Goal: Transaction & Acquisition: Book appointment/travel/reservation

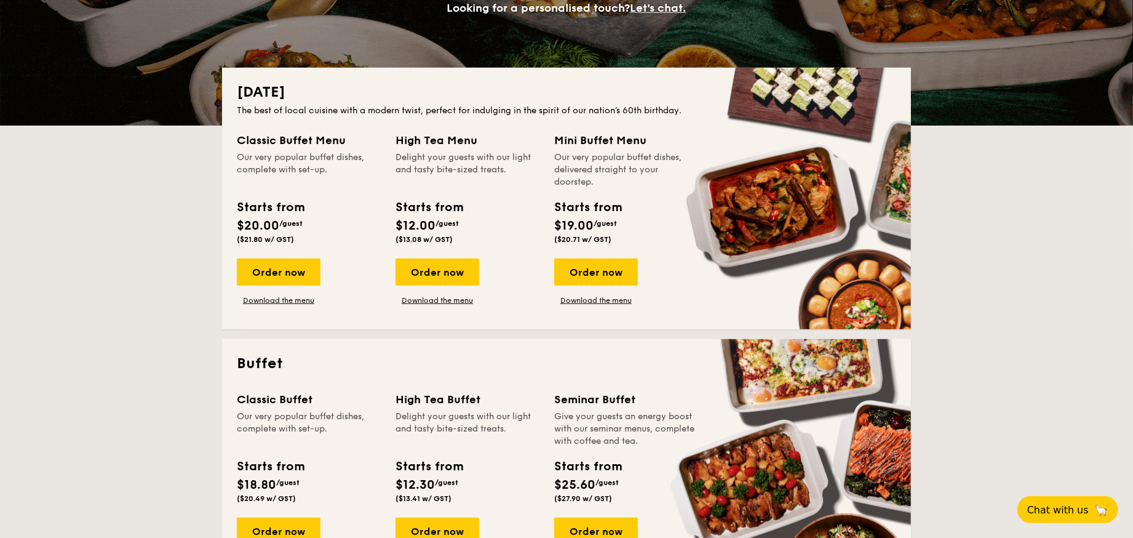
scroll to position [246, 0]
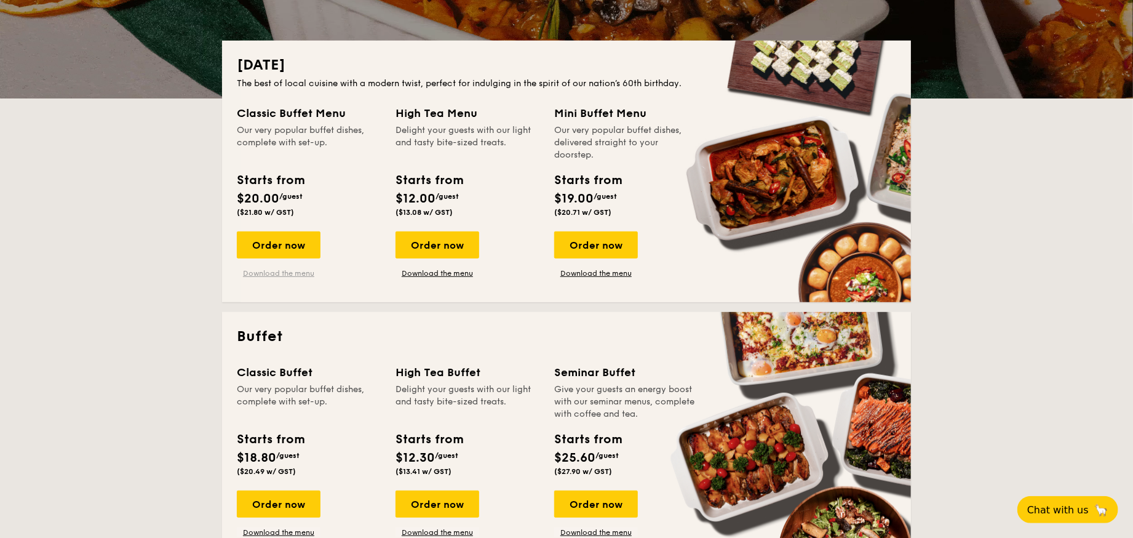
click at [266, 272] on link "Download the menu" at bounding box center [279, 273] width 84 height 10
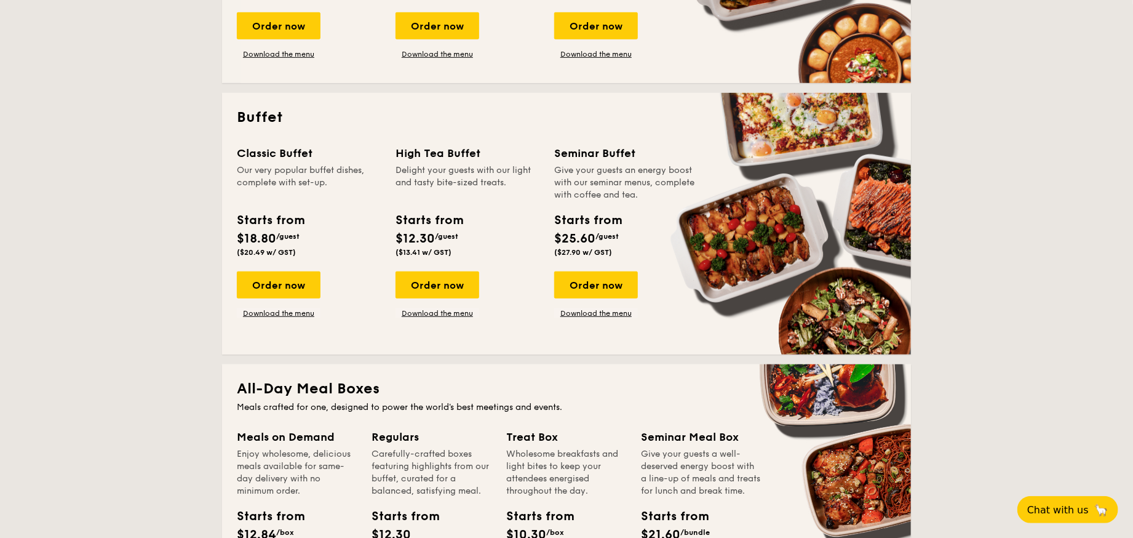
scroll to position [492, 0]
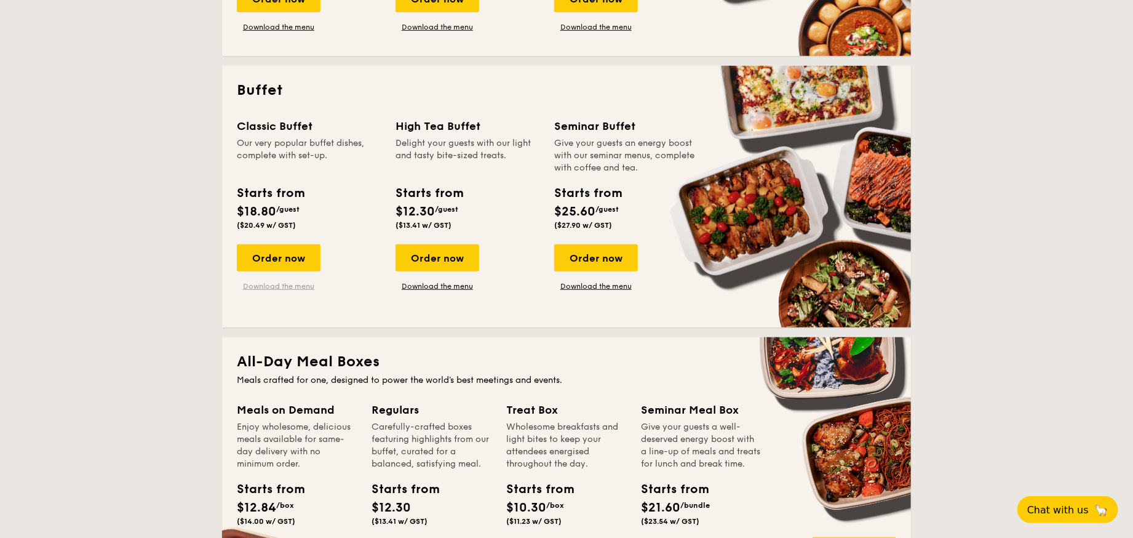
click at [275, 287] on link "Download the menu" at bounding box center [279, 286] width 84 height 10
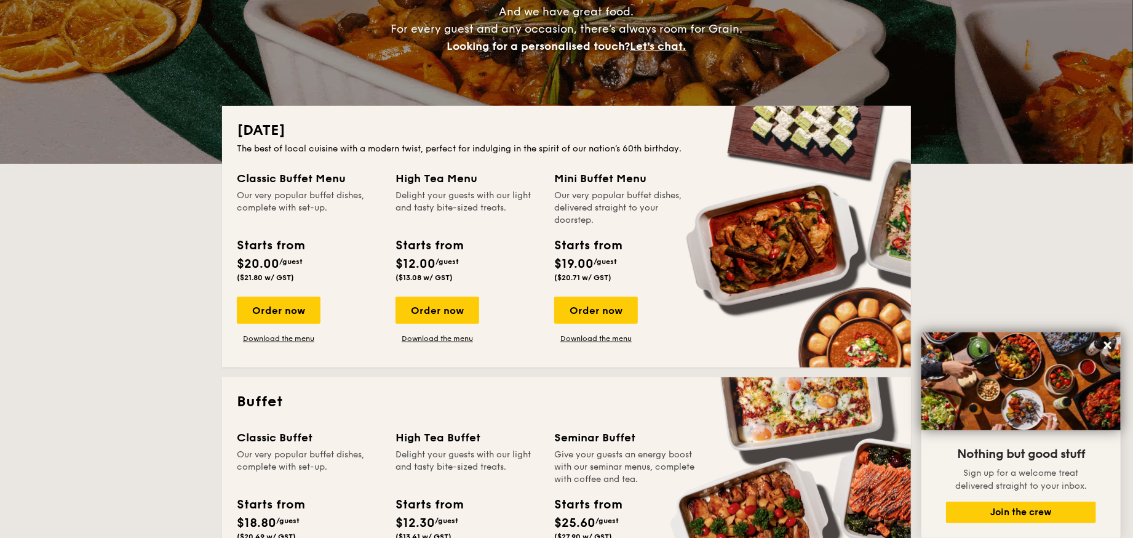
scroll to position [164, 0]
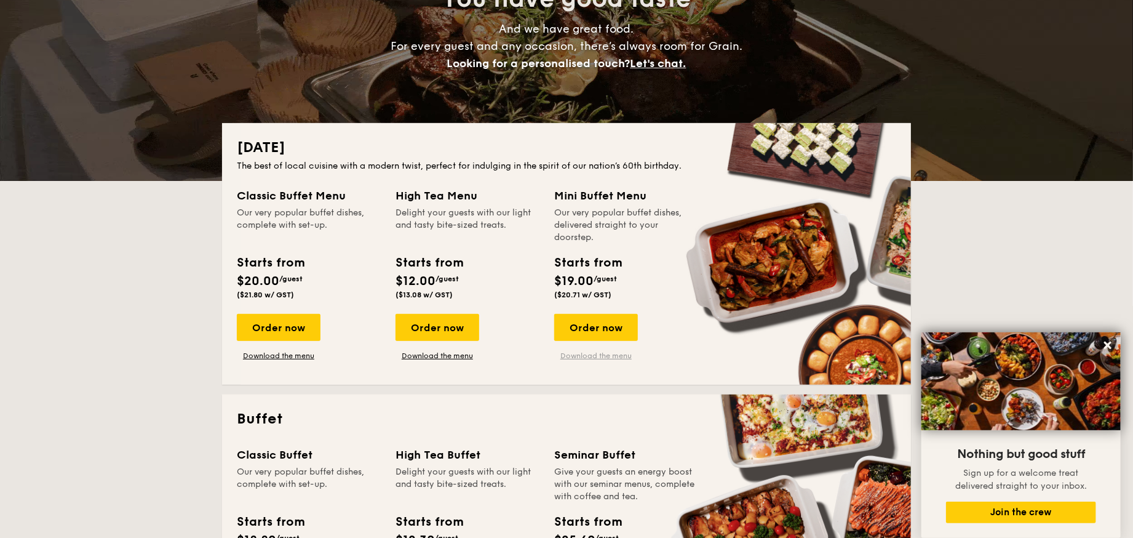
click at [608, 355] on link "Download the menu" at bounding box center [596, 356] width 84 height 10
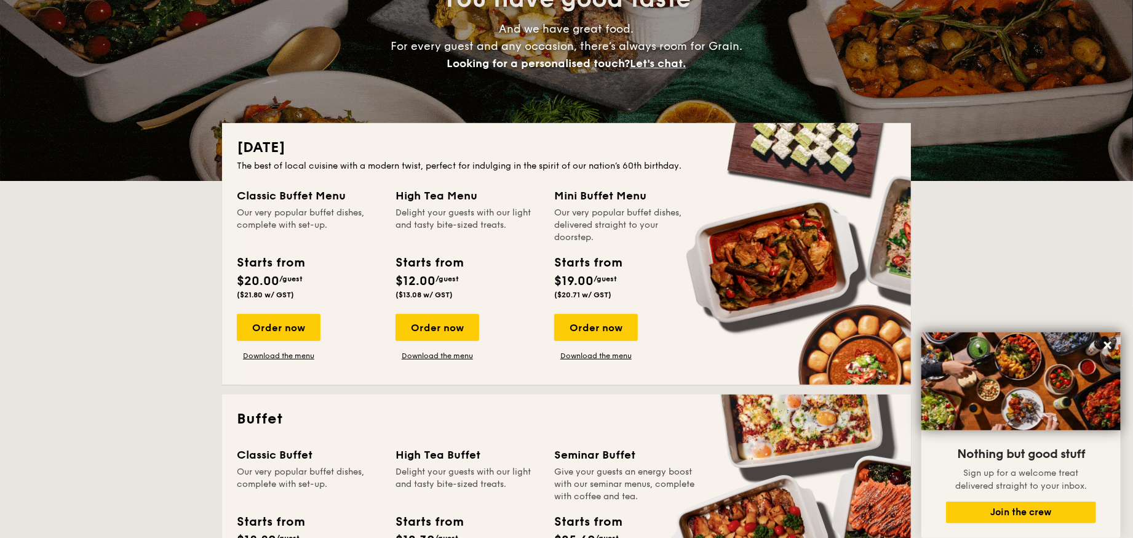
scroll to position [246, 0]
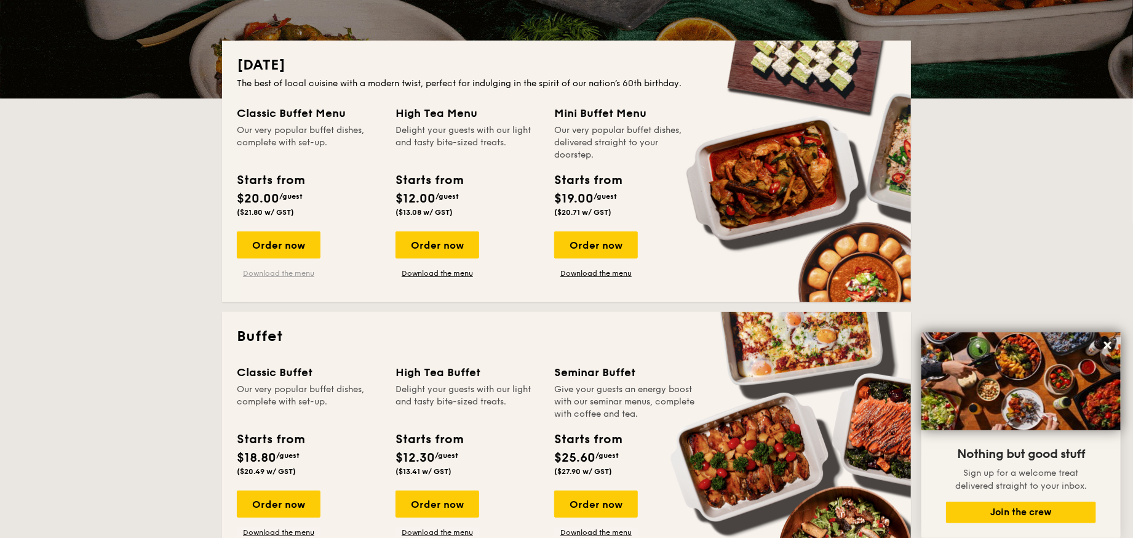
click at [288, 270] on link "Download the menu" at bounding box center [279, 273] width 84 height 10
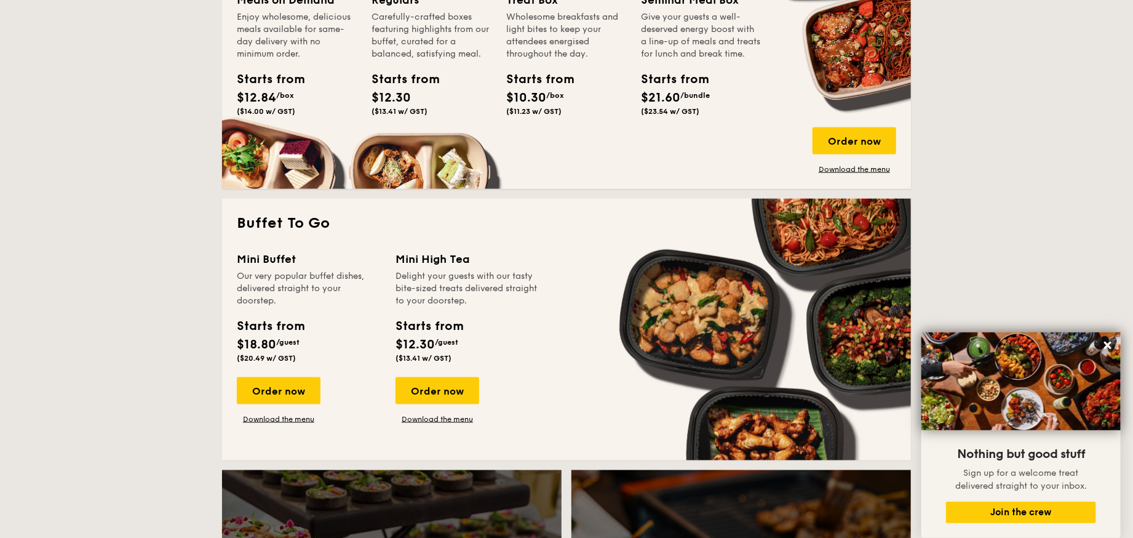
scroll to position [902, 0]
click at [278, 418] on link "Download the menu" at bounding box center [279, 418] width 84 height 10
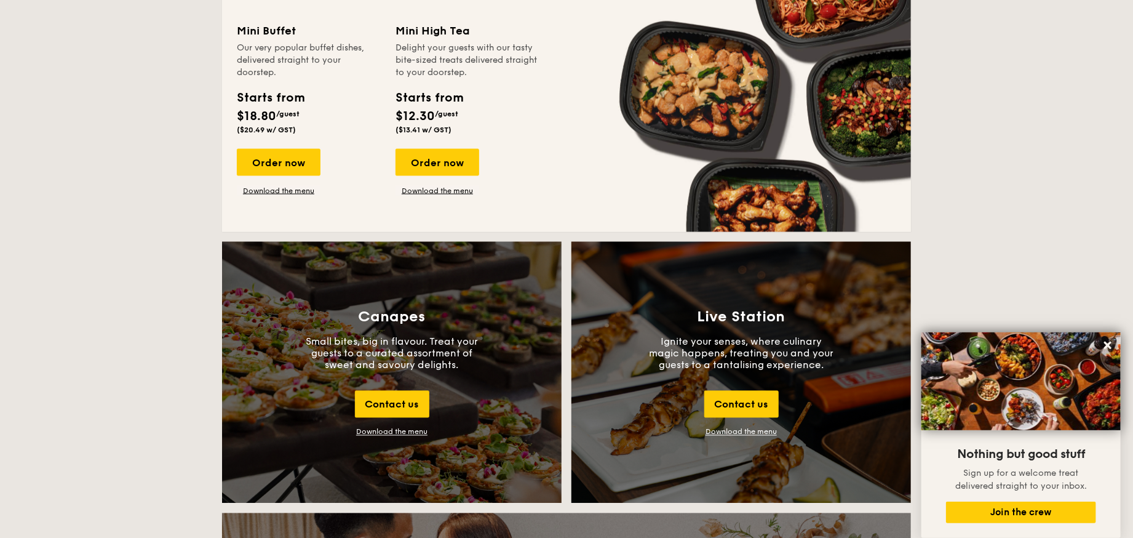
scroll to position [1148, 0]
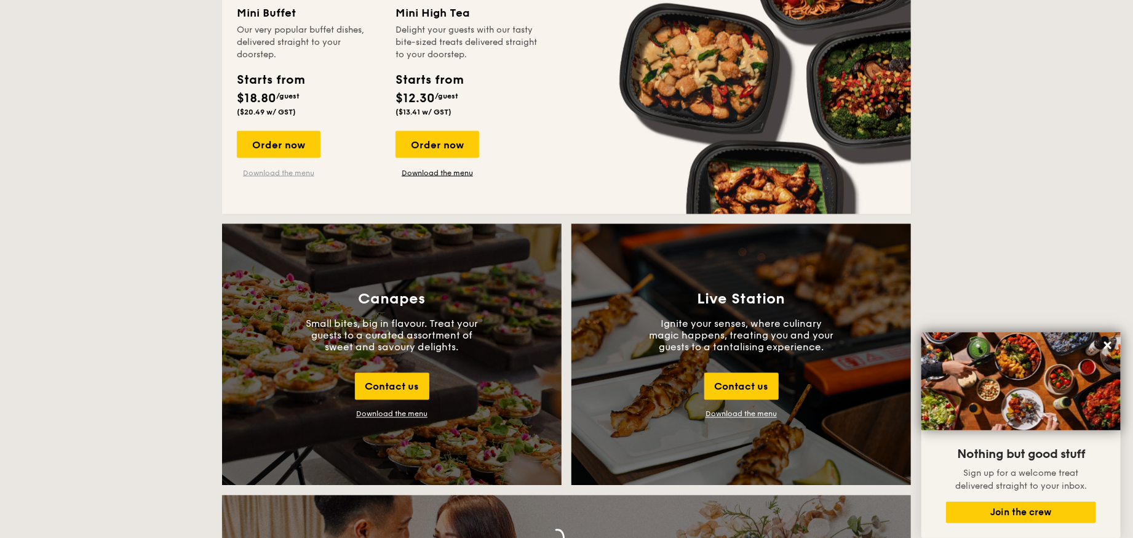
click at [300, 172] on link "Download the menu" at bounding box center [279, 173] width 84 height 10
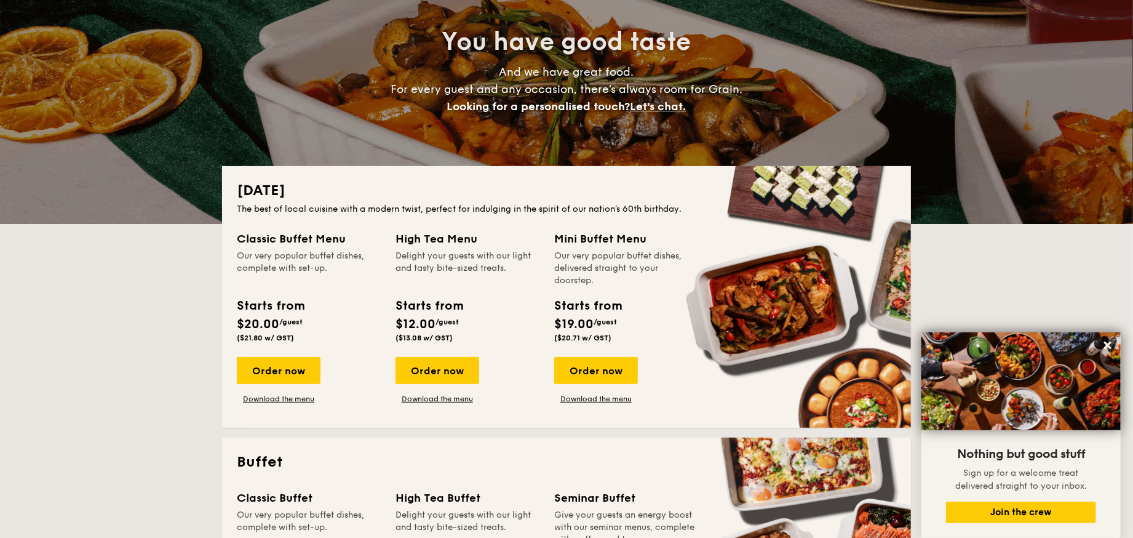
scroll to position [164, 0]
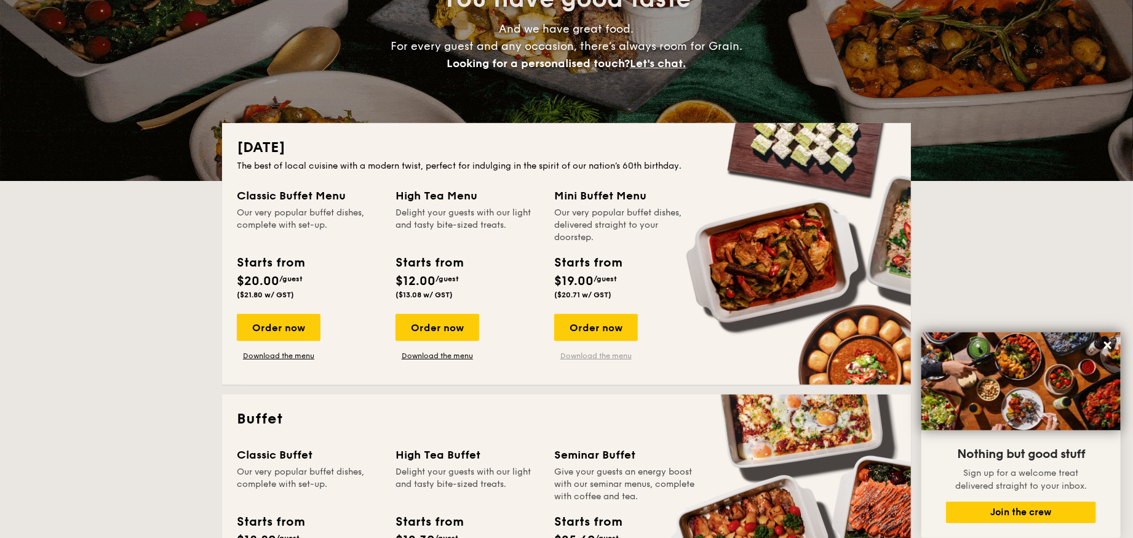
click at [598, 354] on link "Download the menu" at bounding box center [596, 356] width 84 height 10
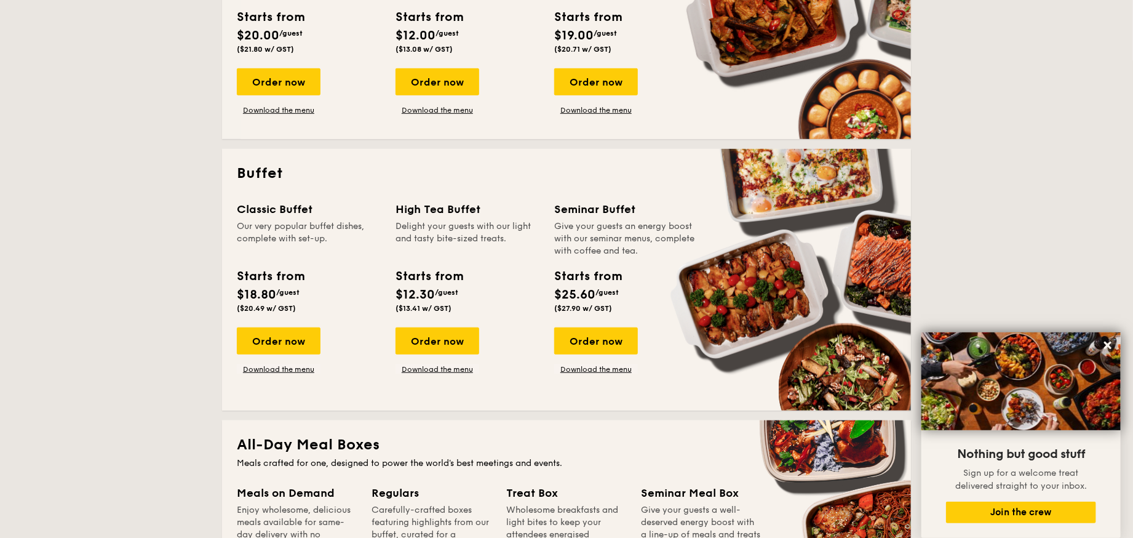
scroll to position [410, 0]
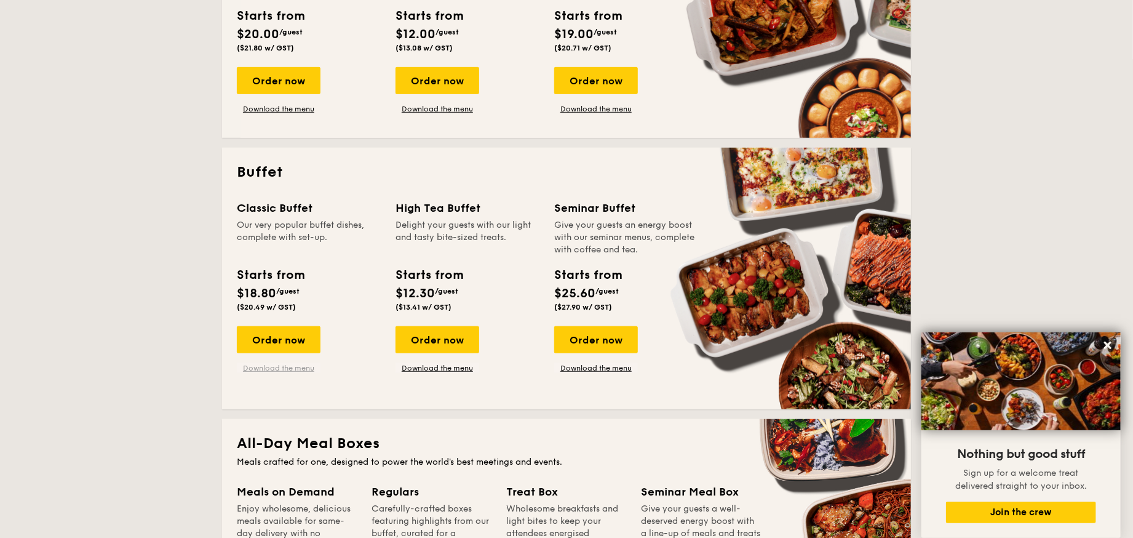
click at [277, 364] on link "Download the menu" at bounding box center [279, 368] width 84 height 10
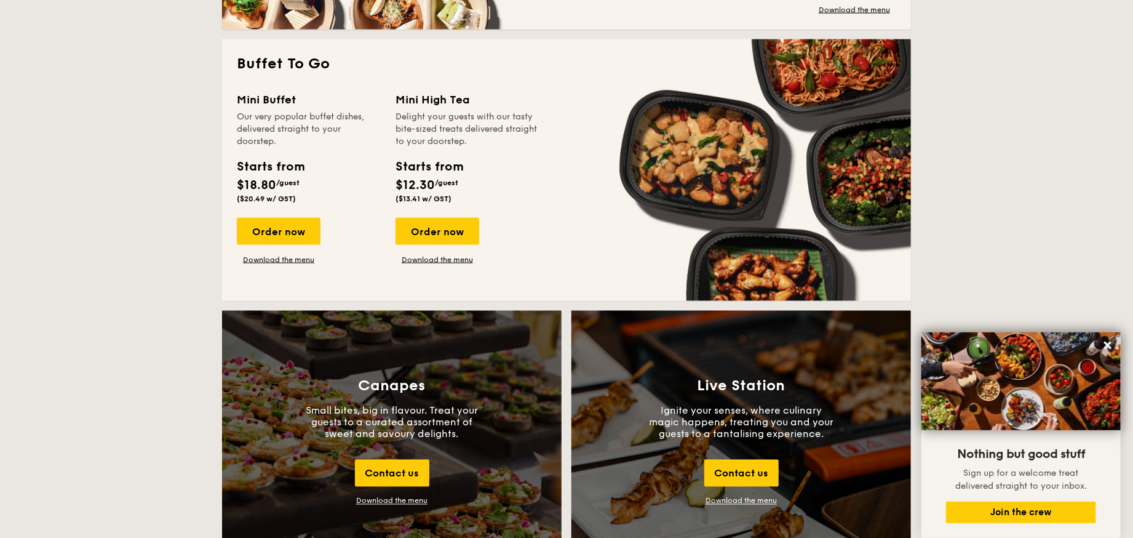
scroll to position [1066, 0]
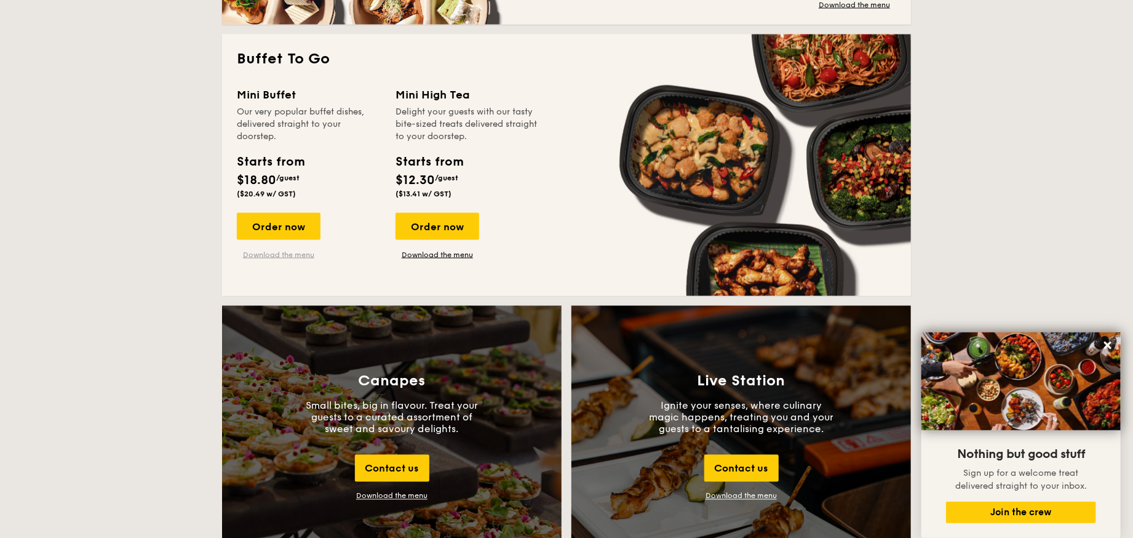
click at [278, 252] on link "Download the menu" at bounding box center [279, 255] width 84 height 10
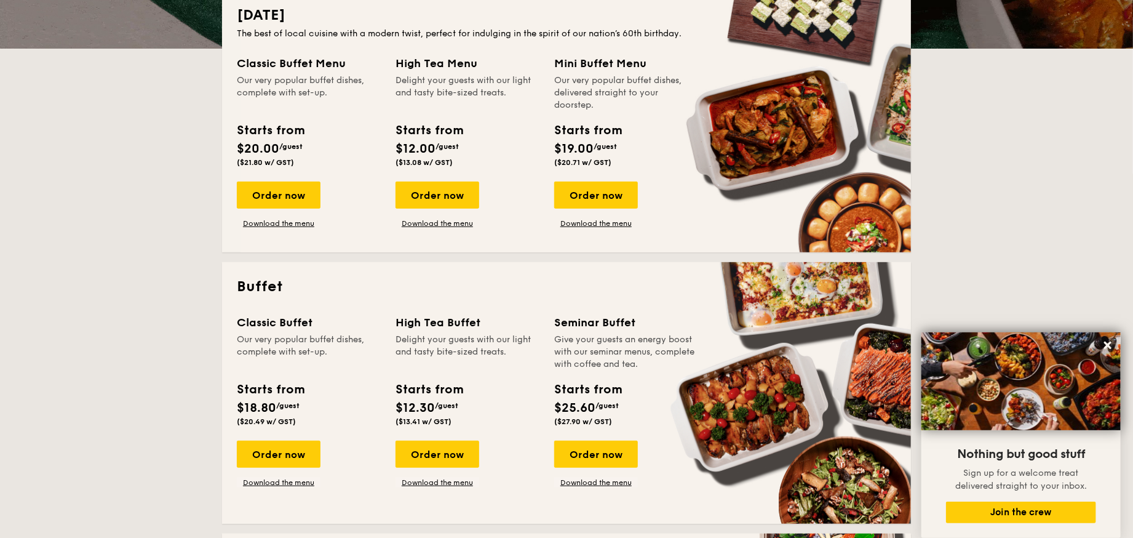
scroll to position [246, 0]
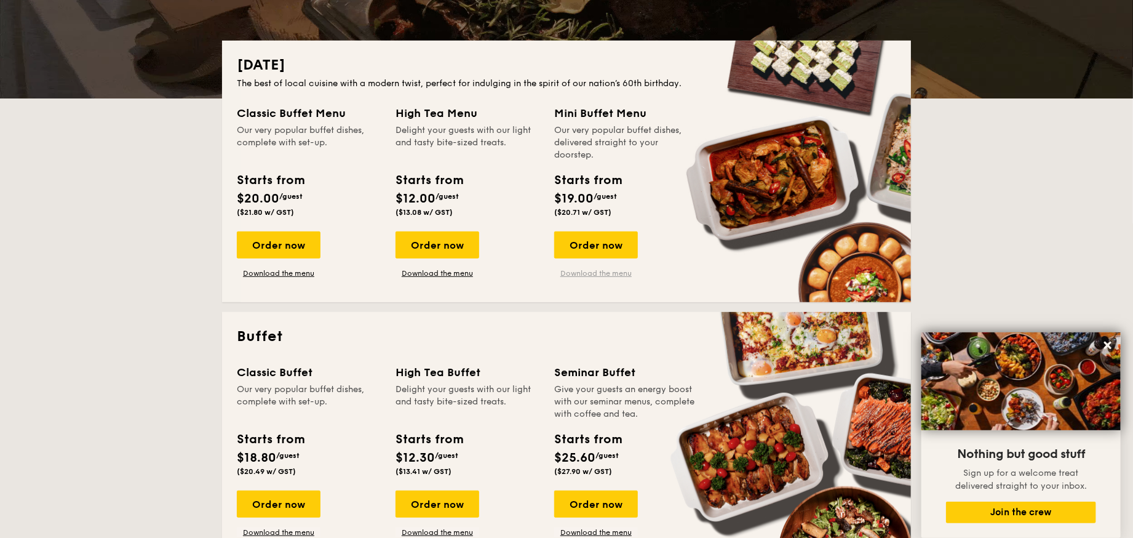
click at [601, 273] on link "Download the menu" at bounding box center [596, 273] width 84 height 10
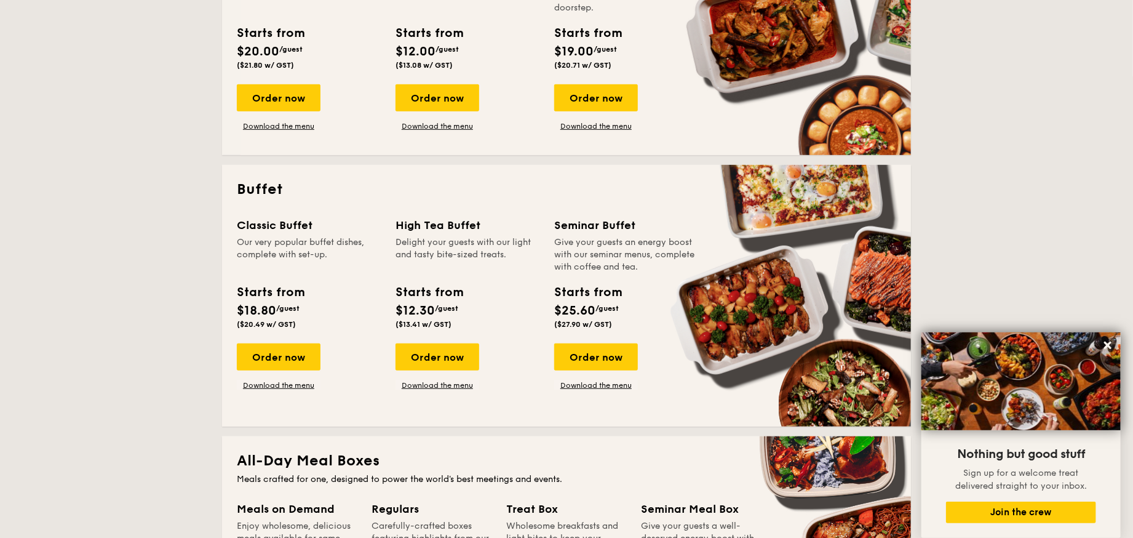
scroll to position [410, 0]
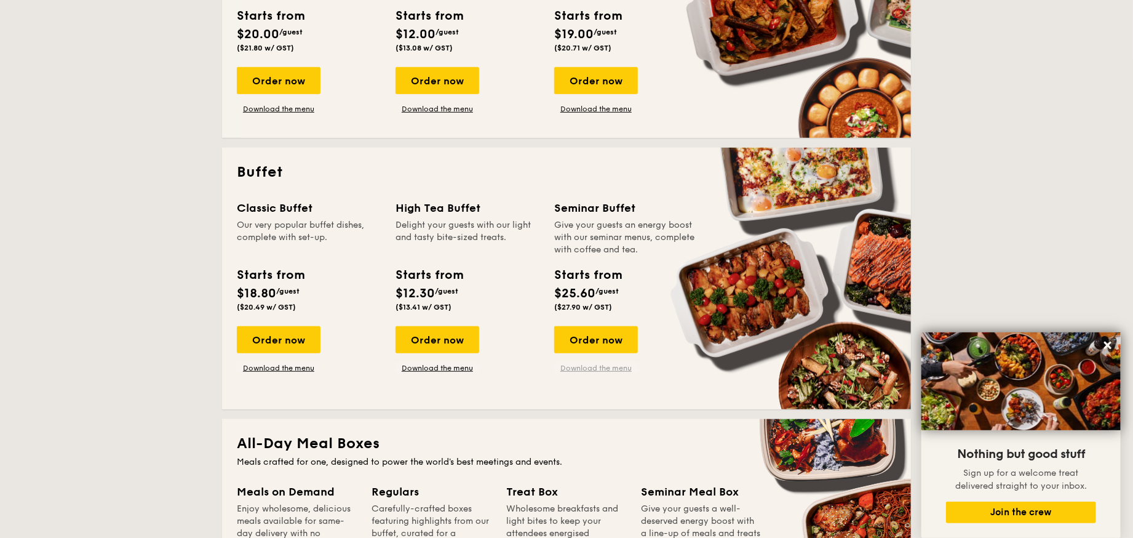
click at [614, 365] on link "Download the menu" at bounding box center [596, 368] width 84 height 10
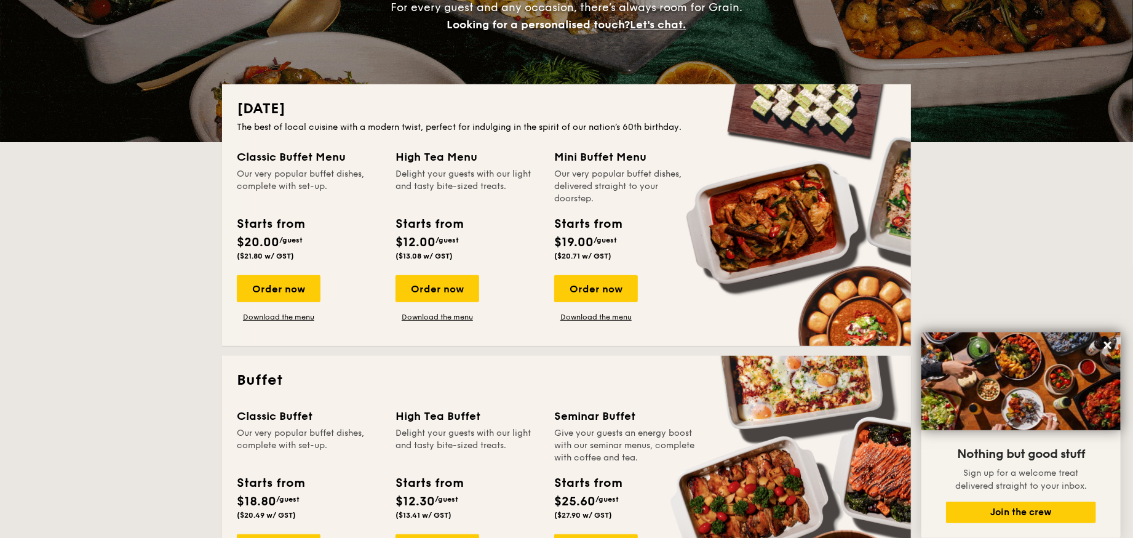
scroll to position [0, 0]
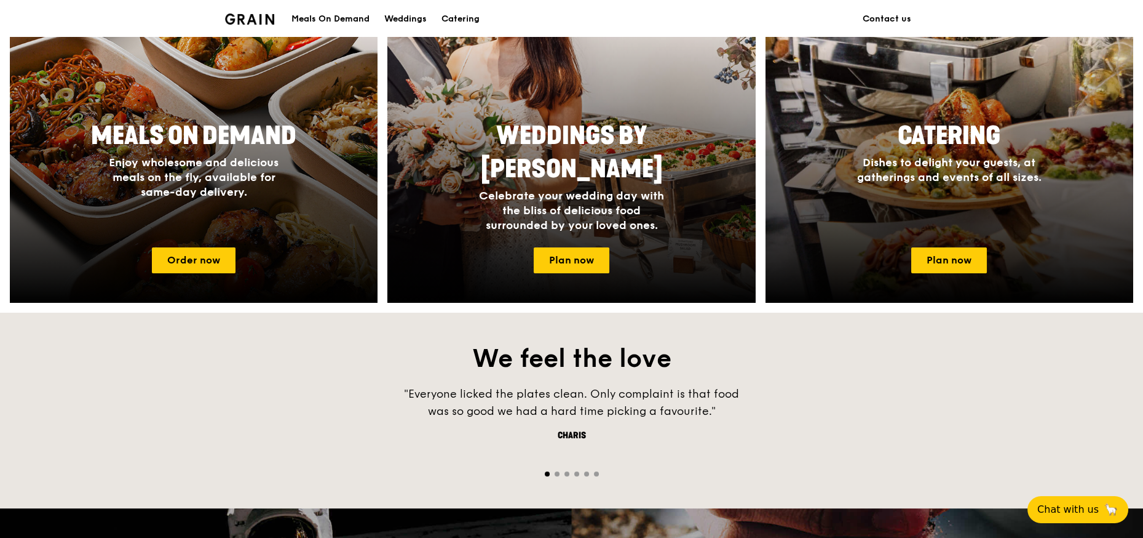
scroll to position [574, 0]
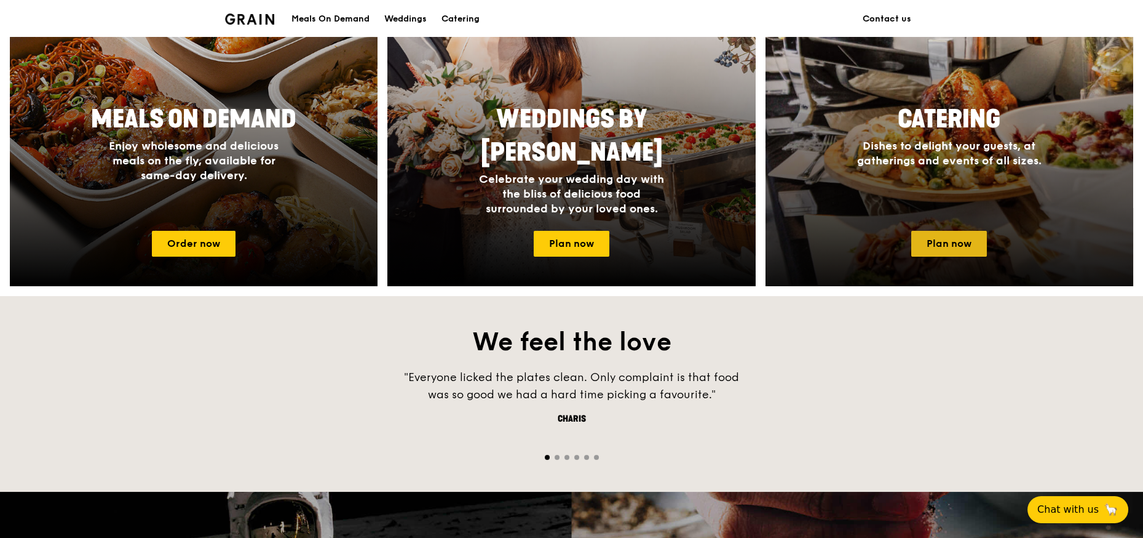
click at [957, 251] on link "Plan now" at bounding box center [949, 244] width 76 height 26
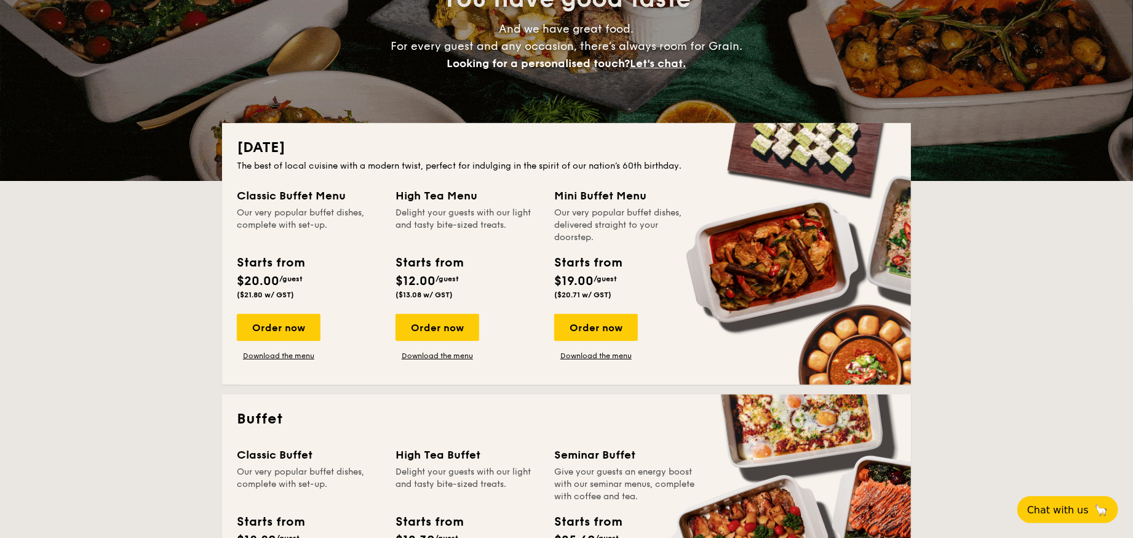
scroll to position [246, 0]
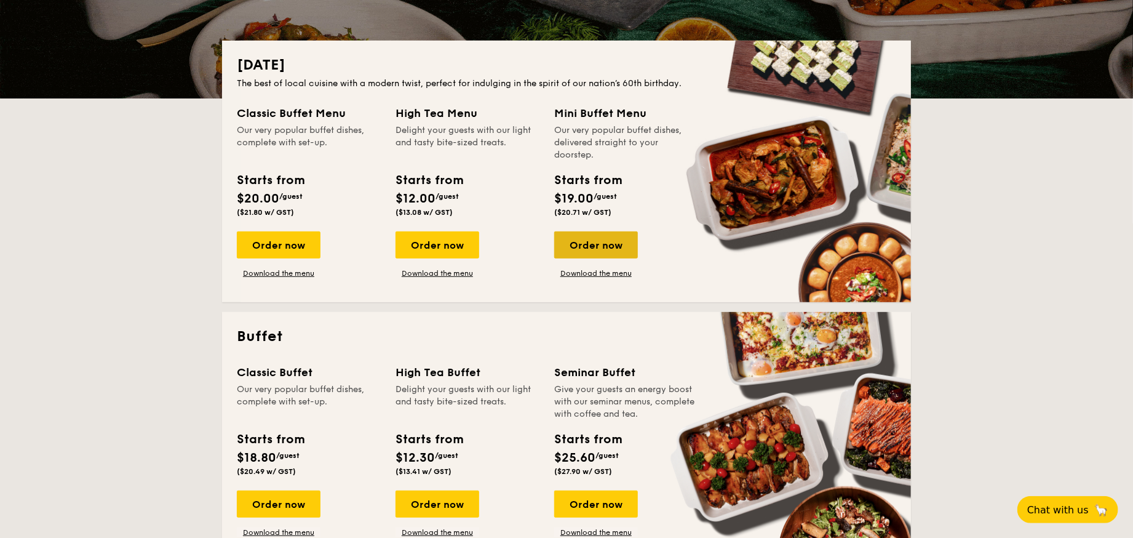
click at [597, 247] on div "Order now" at bounding box center [596, 244] width 84 height 27
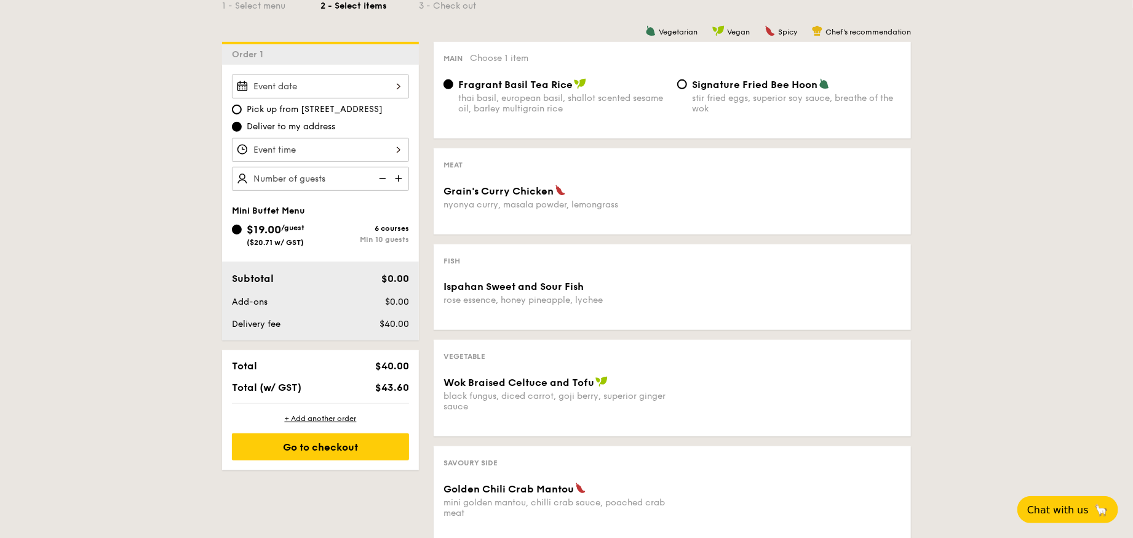
scroll to position [328, 0]
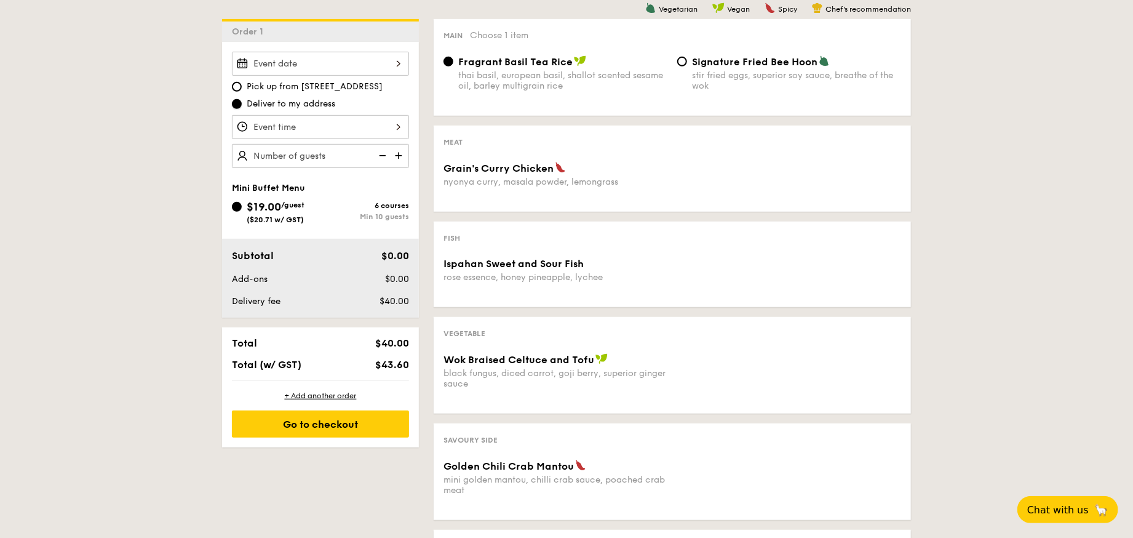
click at [238, 101] on input "Deliver to my address" at bounding box center [237, 104] width 10 height 10
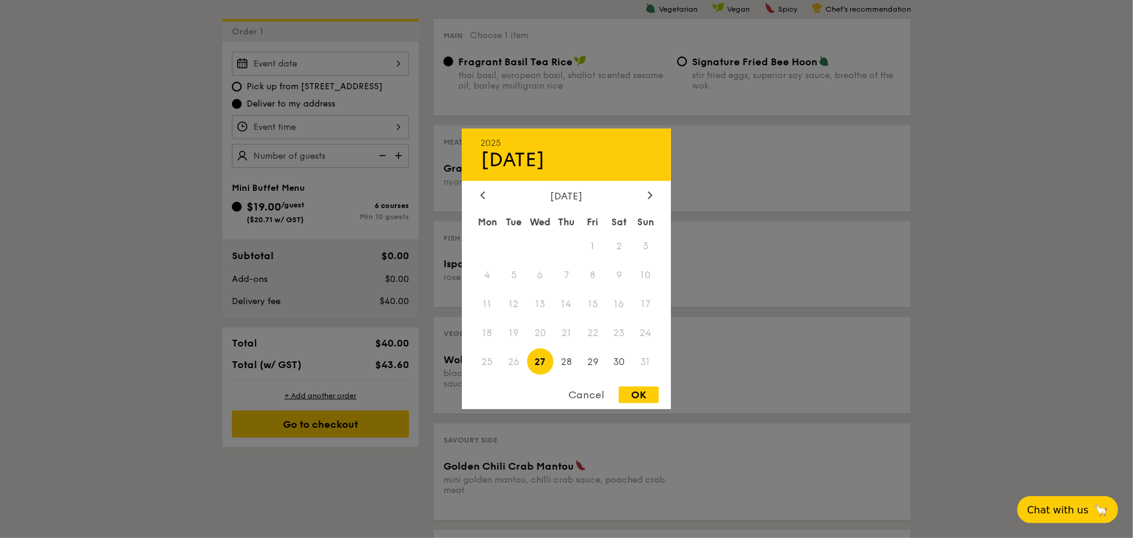
click at [258, 58] on div "2025 Aug 27 August 2025 Mon Tue Wed Thu Fri Sat Sun 1 2 3 4 5 6 7 8 9 10 11 12 …" at bounding box center [320, 64] width 177 height 24
click at [515, 359] on span "26" at bounding box center [514, 361] width 26 height 26
click at [482, 191] on icon at bounding box center [483, 194] width 4 height 7
click at [649, 191] on icon at bounding box center [650, 194] width 4 height 7
click at [1014, 149] on div at bounding box center [566, 269] width 1133 height 538
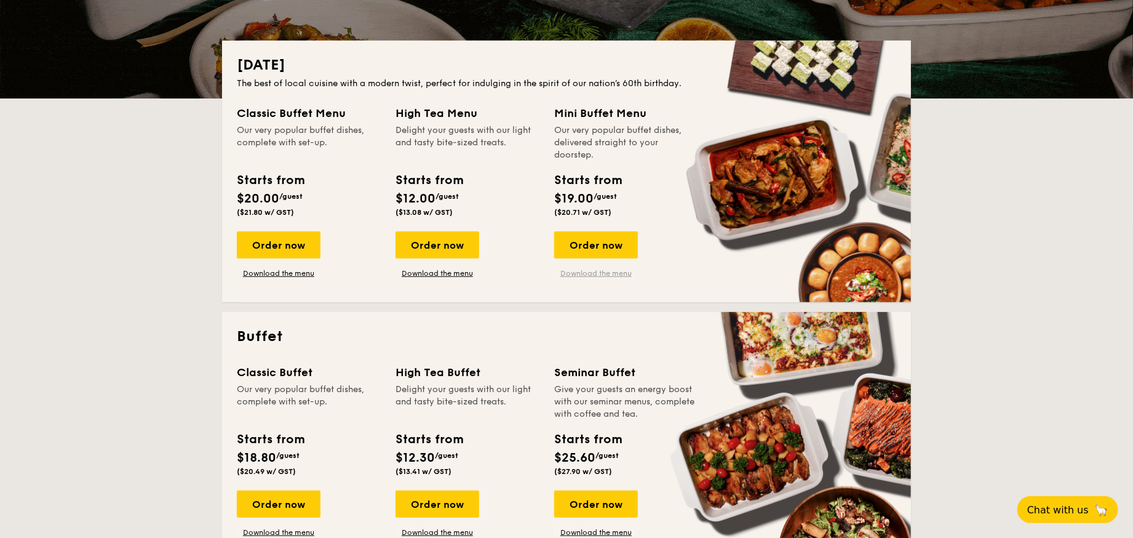
click at [617, 274] on link "Download the menu" at bounding box center [596, 273] width 84 height 10
